Goal: Use online tool/utility

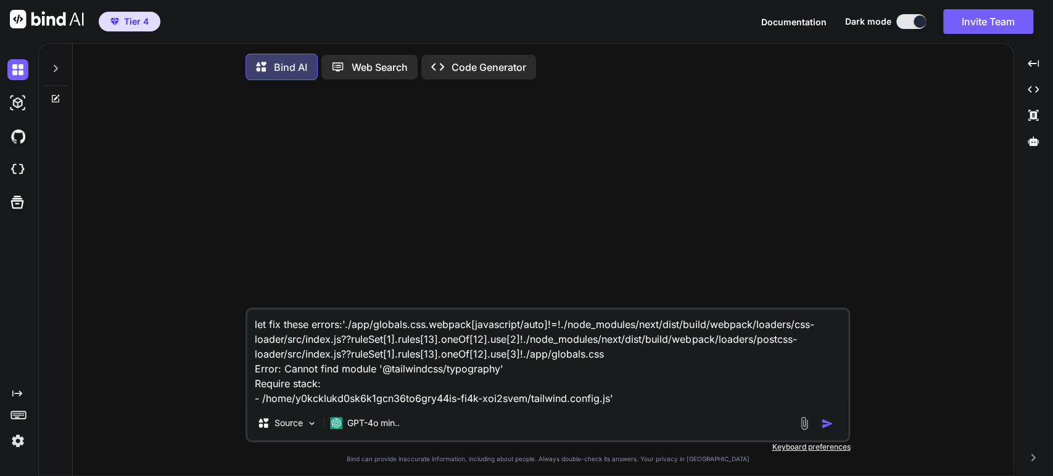
type textarea "x"
click at [21, 167] on img at bounding box center [17, 169] width 21 height 21
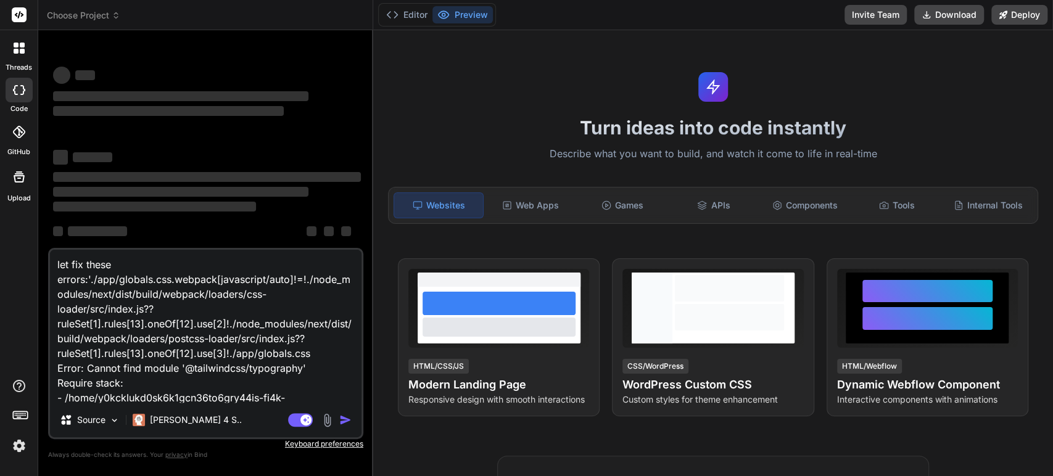
click at [104, 14] on span "Choose Project" at bounding box center [83, 15] width 73 height 12
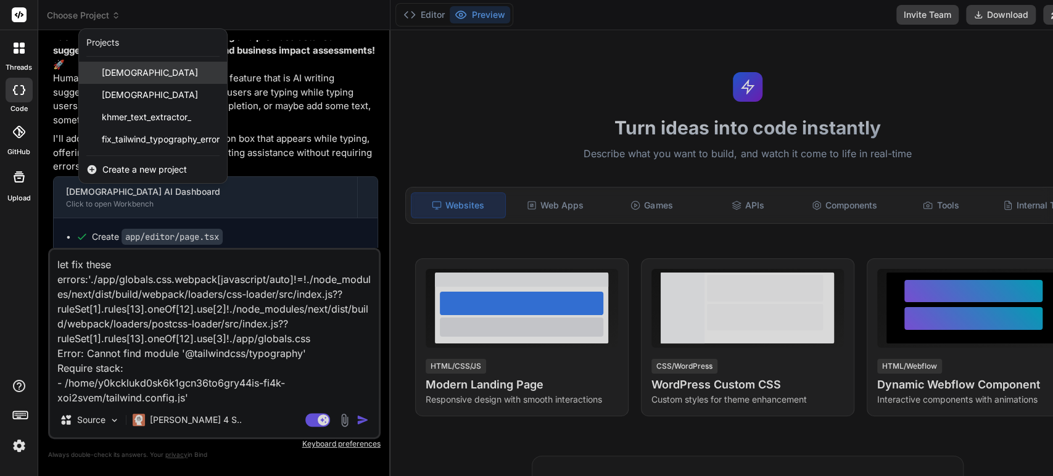
click at [139, 73] on span "khmerscribe_ai" at bounding box center [150, 73] width 96 height 12
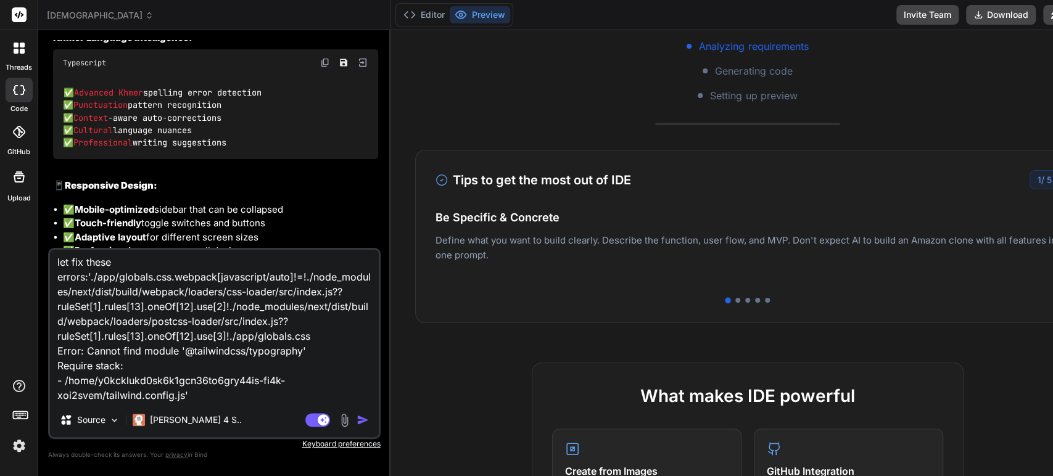
scroll to position [276, 0]
click at [357, 418] on img "button" at bounding box center [363, 420] width 12 height 12
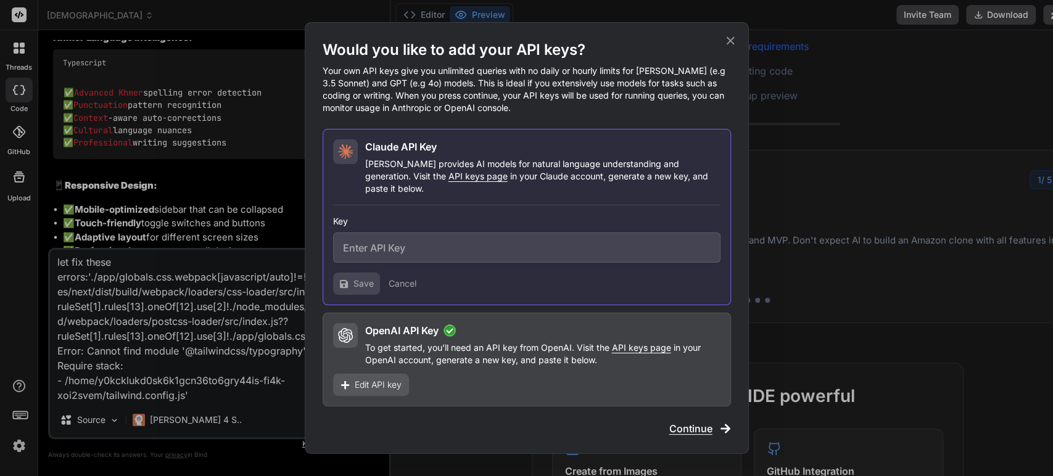
click at [732, 43] on icon at bounding box center [731, 41] width 14 height 14
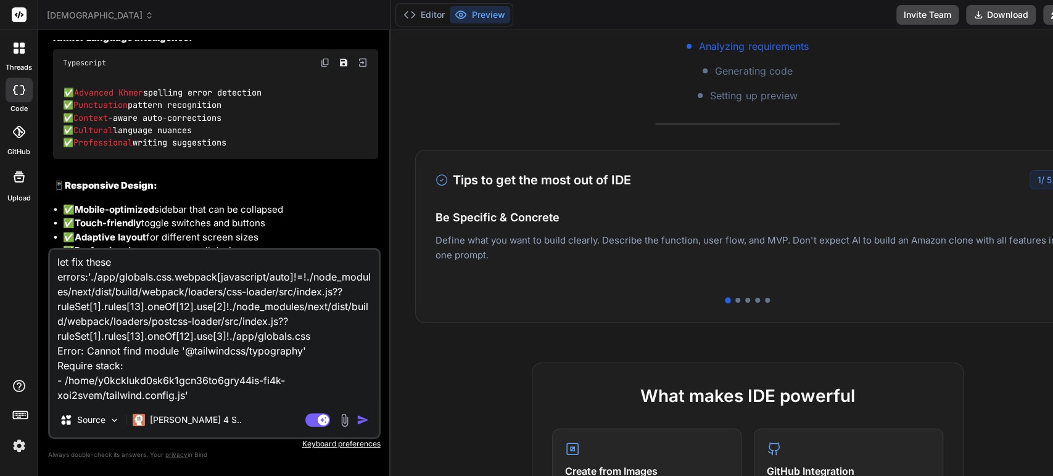
click at [357, 419] on img "button" at bounding box center [363, 420] width 12 height 12
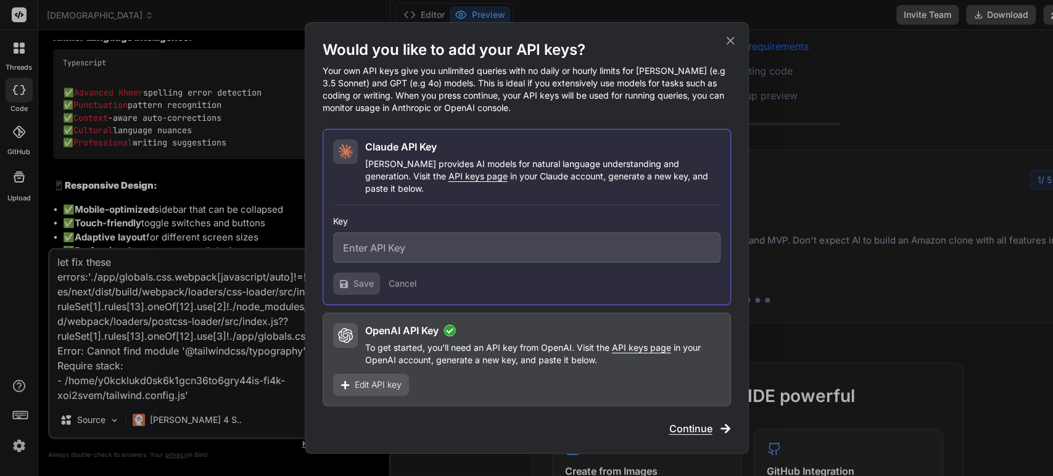
click at [730, 48] on icon at bounding box center [731, 41] width 14 height 14
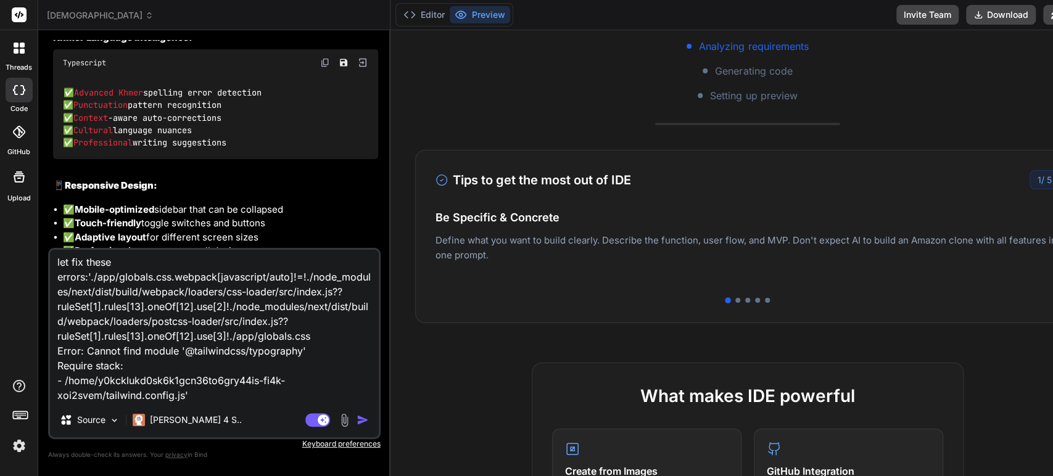
click at [357, 421] on img "button" at bounding box center [363, 420] width 12 height 12
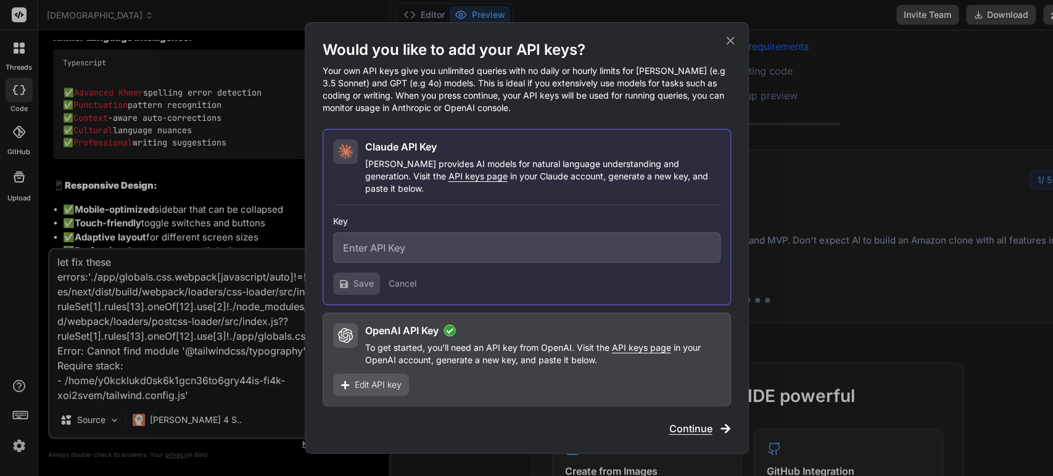
click at [731, 43] on icon at bounding box center [731, 41] width 14 height 14
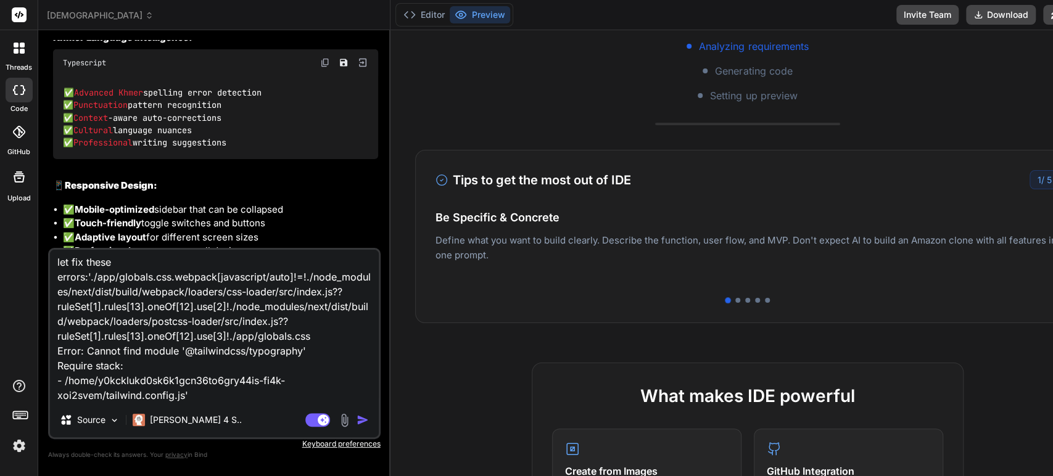
click at [288, 320] on textarea "let fix these errors:'./app/globals.css.webpack[javascript/auto]!=!./node_modul…" at bounding box center [214, 326] width 329 height 153
click at [357, 418] on img "button" at bounding box center [363, 420] width 12 height 12
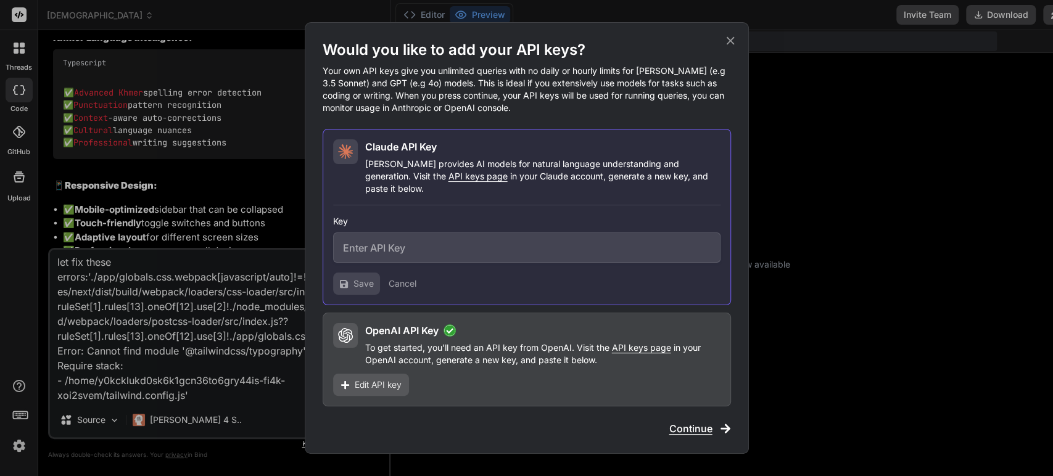
scroll to position [415, 0]
click at [726, 48] on icon at bounding box center [731, 41] width 14 height 14
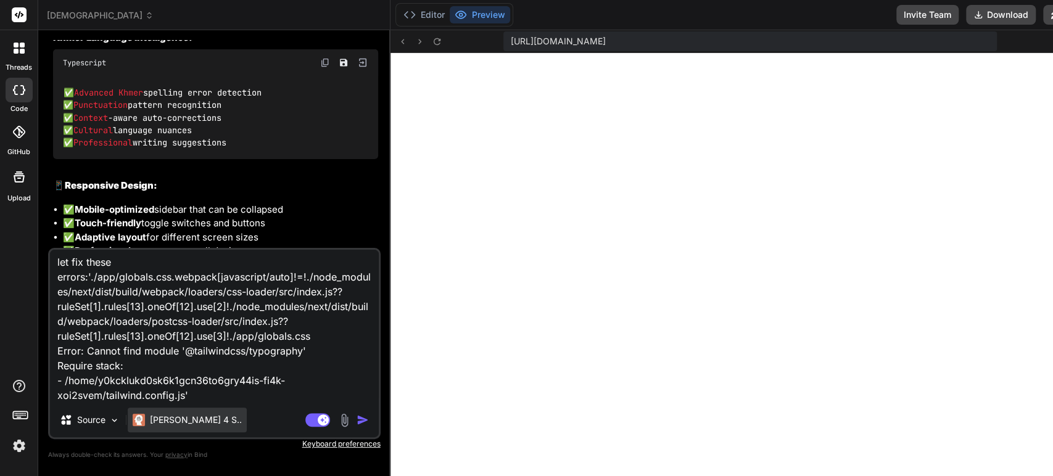
scroll to position [426, 0]
click at [188, 420] on p "Claude 4 S.." at bounding box center [196, 420] width 92 height 12
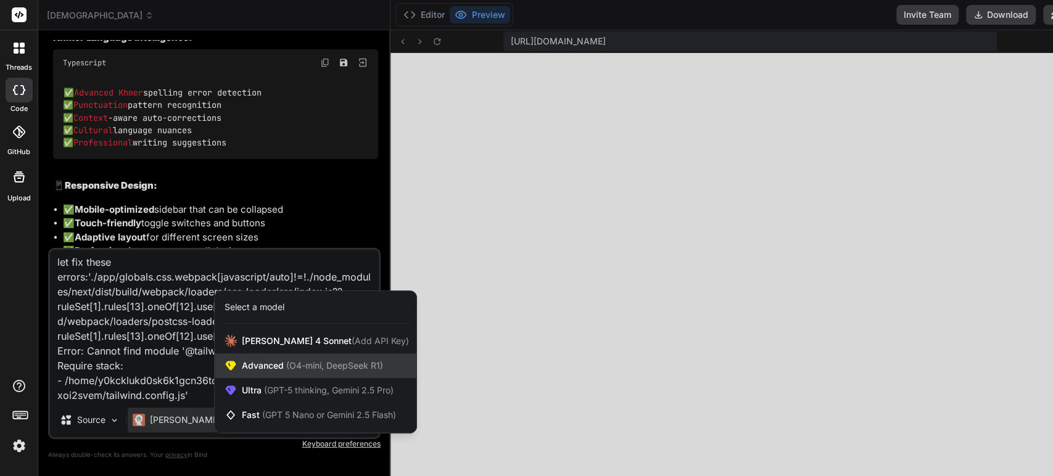
click at [280, 359] on div "Advanced (O4-mini, DeepSeek R1)" at bounding box center [316, 366] width 202 height 25
type textarea "x"
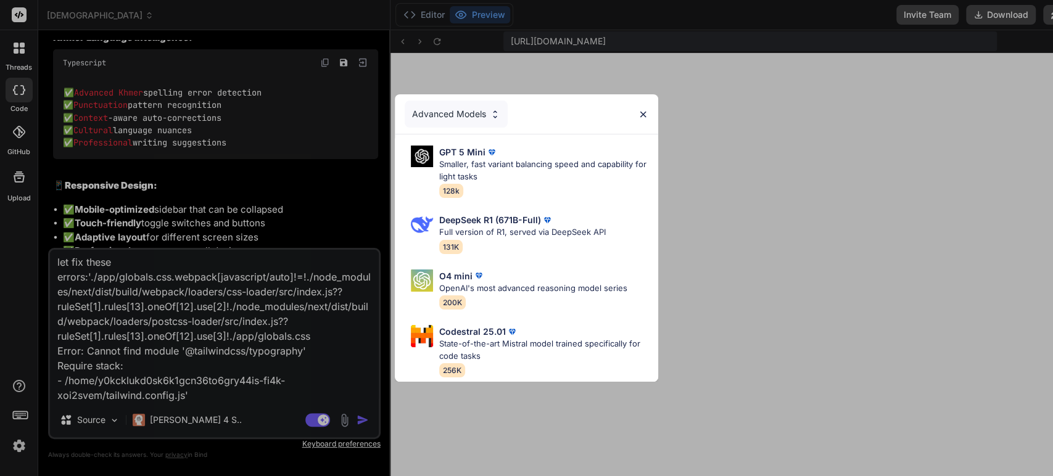
click at [341, 418] on div "Advanced Models GPT 5 Mini Smaller, fast variant balancing speed and capability…" at bounding box center [526, 238] width 1053 height 476
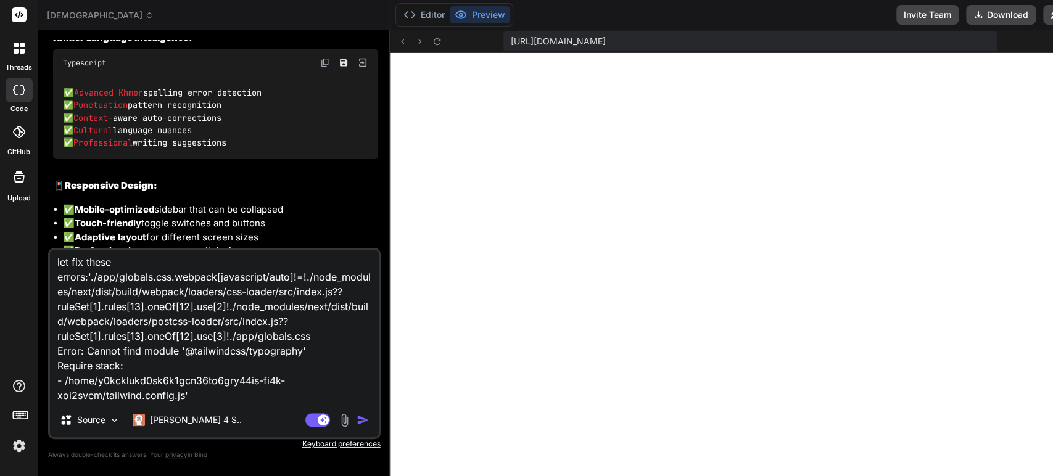
click at [357, 420] on img "button" at bounding box center [363, 420] width 12 height 12
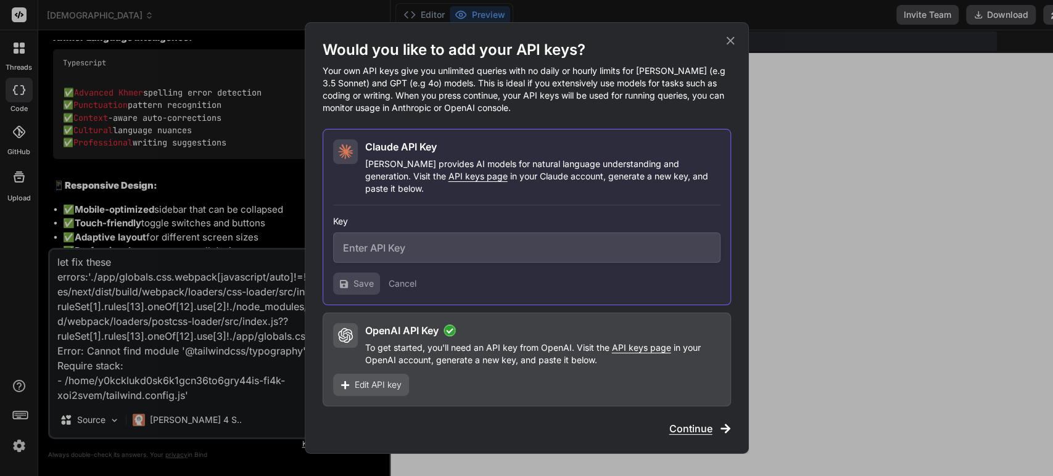
click at [727, 43] on icon at bounding box center [731, 41] width 14 height 14
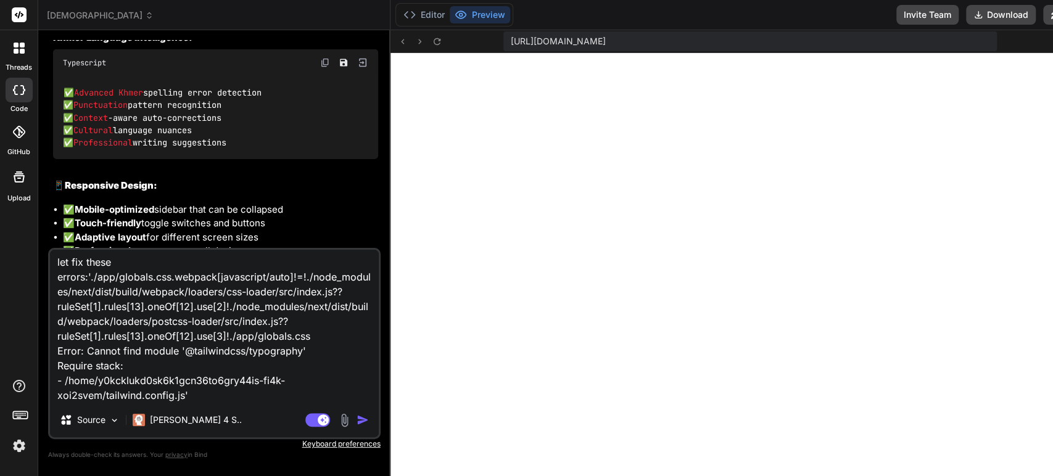
click at [357, 418] on img "button" at bounding box center [363, 420] width 12 height 12
